Goal: Task Accomplishment & Management: Use online tool/utility

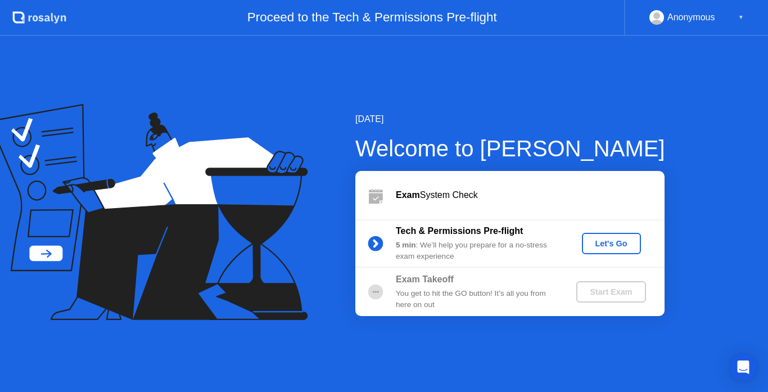
click at [608, 243] on div "Let's Go" at bounding box center [611, 243] width 50 height 9
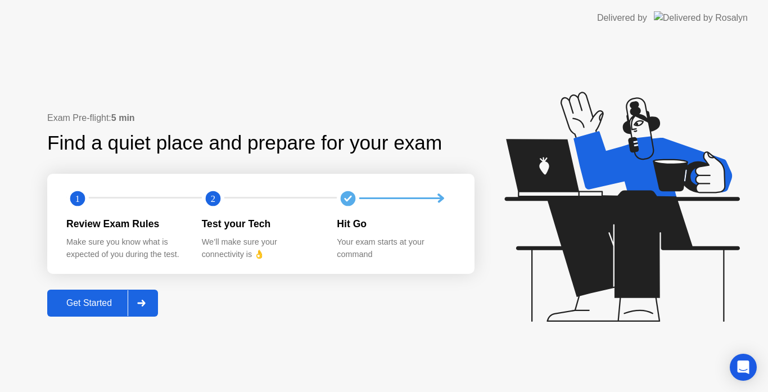
click at [84, 310] on button "Get Started" at bounding box center [102, 302] width 111 height 27
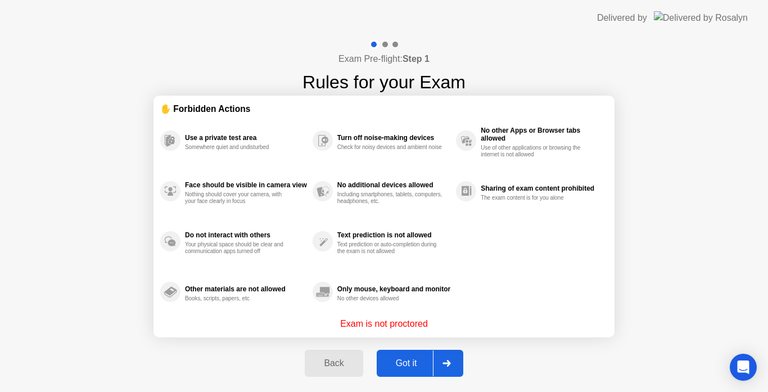
click at [399, 351] on button "Got it" at bounding box center [420, 363] width 87 height 27
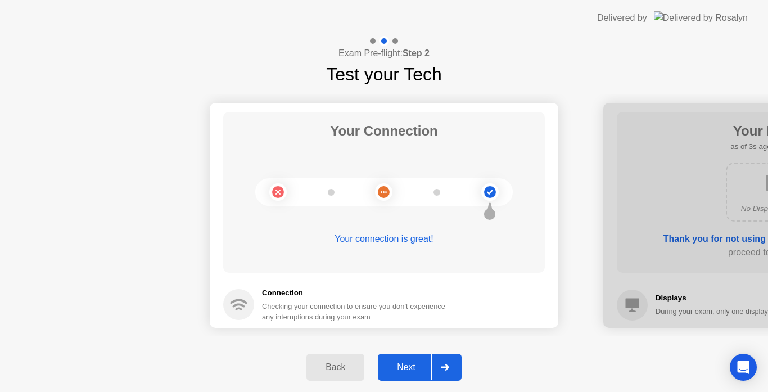
click at [400, 360] on button "Next" at bounding box center [420, 366] width 84 height 27
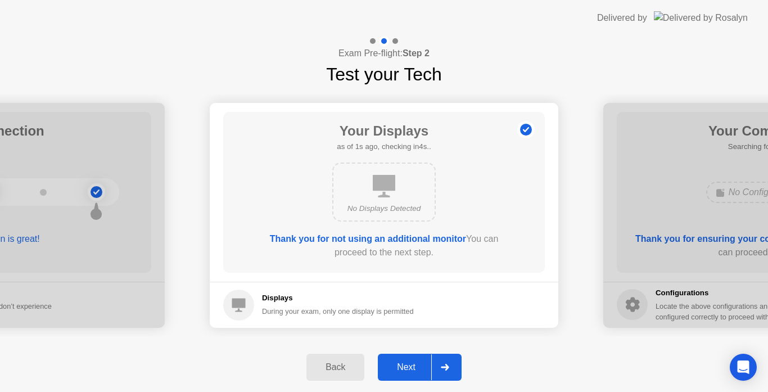
click at [400, 360] on button "Next" at bounding box center [420, 366] width 84 height 27
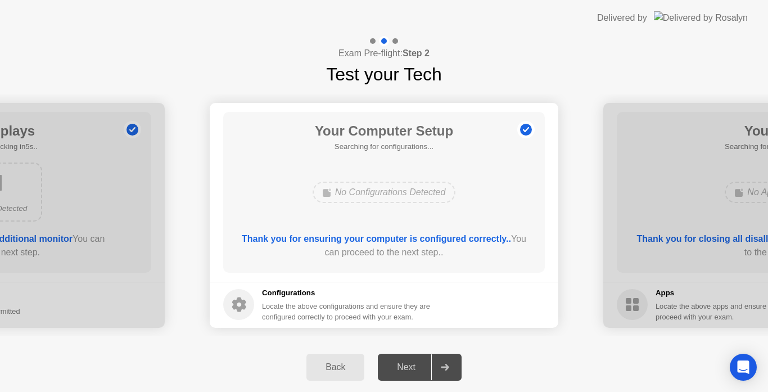
click at [369, 267] on div "Your Computer Setup Searching for configurations... No Configurations Detected …" at bounding box center [383, 192] width 321 height 161
click at [392, 375] on button "Next" at bounding box center [420, 366] width 84 height 27
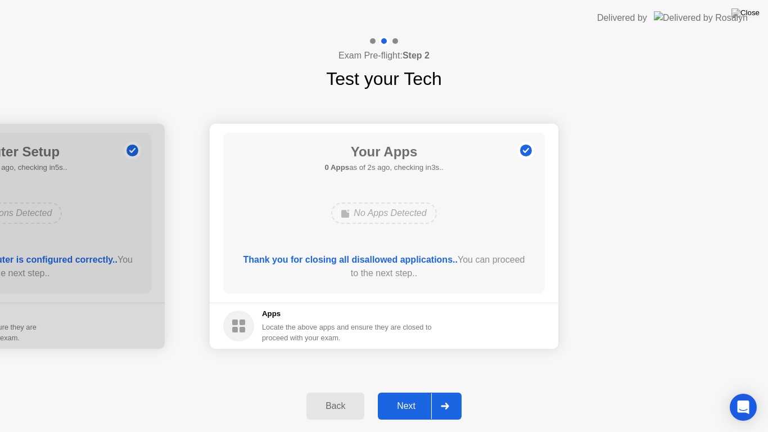
click at [404, 391] on div "Next" at bounding box center [406, 406] width 50 height 10
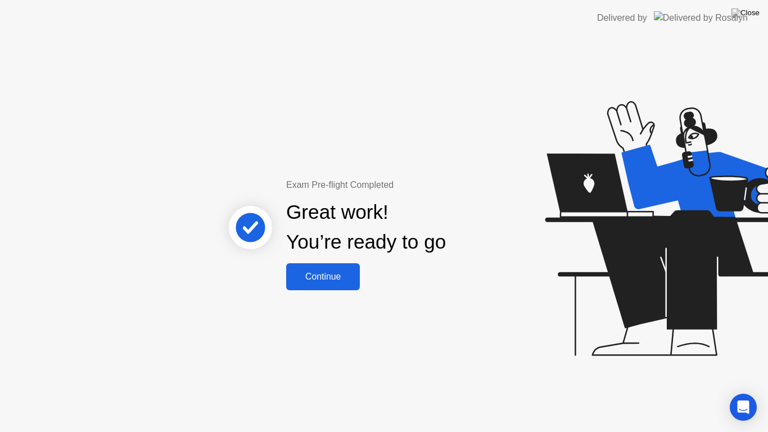
click at [328, 271] on div "Continue" at bounding box center [322, 276] width 67 height 10
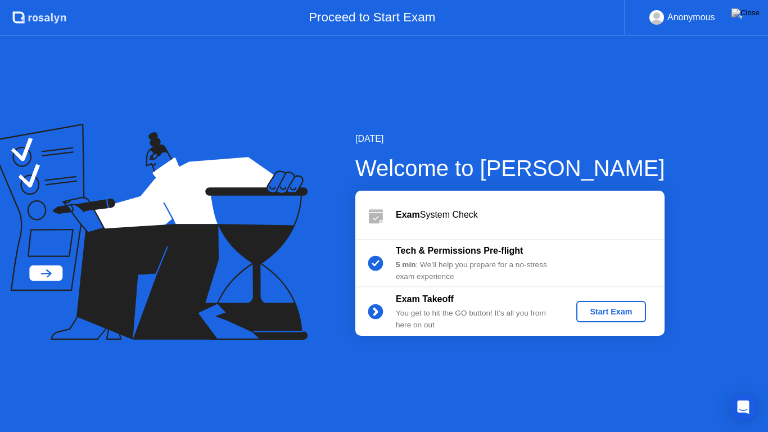
click at [596, 310] on div "Start Exam" at bounding box center [611, 311] width 60 height 9
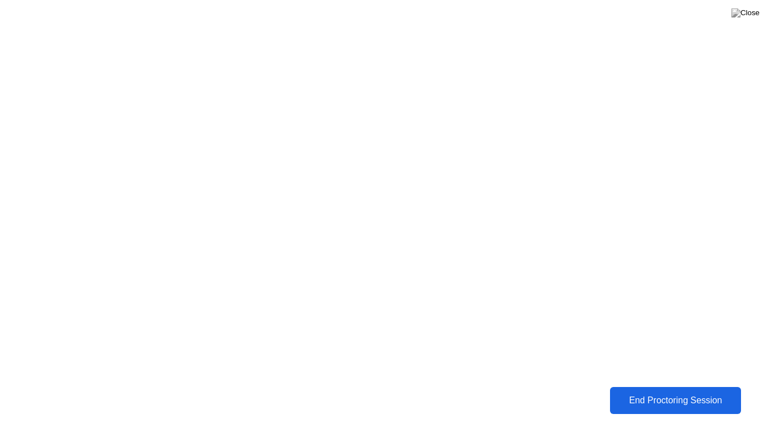
click at [666, 391] on div "End Proctoring Session" at bounding box center [675, 400] width 125 height 10
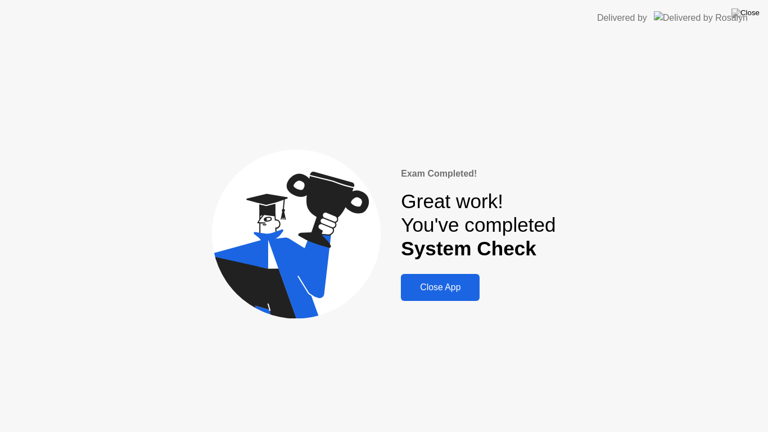
click at [461, 299] on button "Close App" at bounding box center [440, 287] width 79 height 27
